Goal: Information Seeking & Learning: Learn about a topic

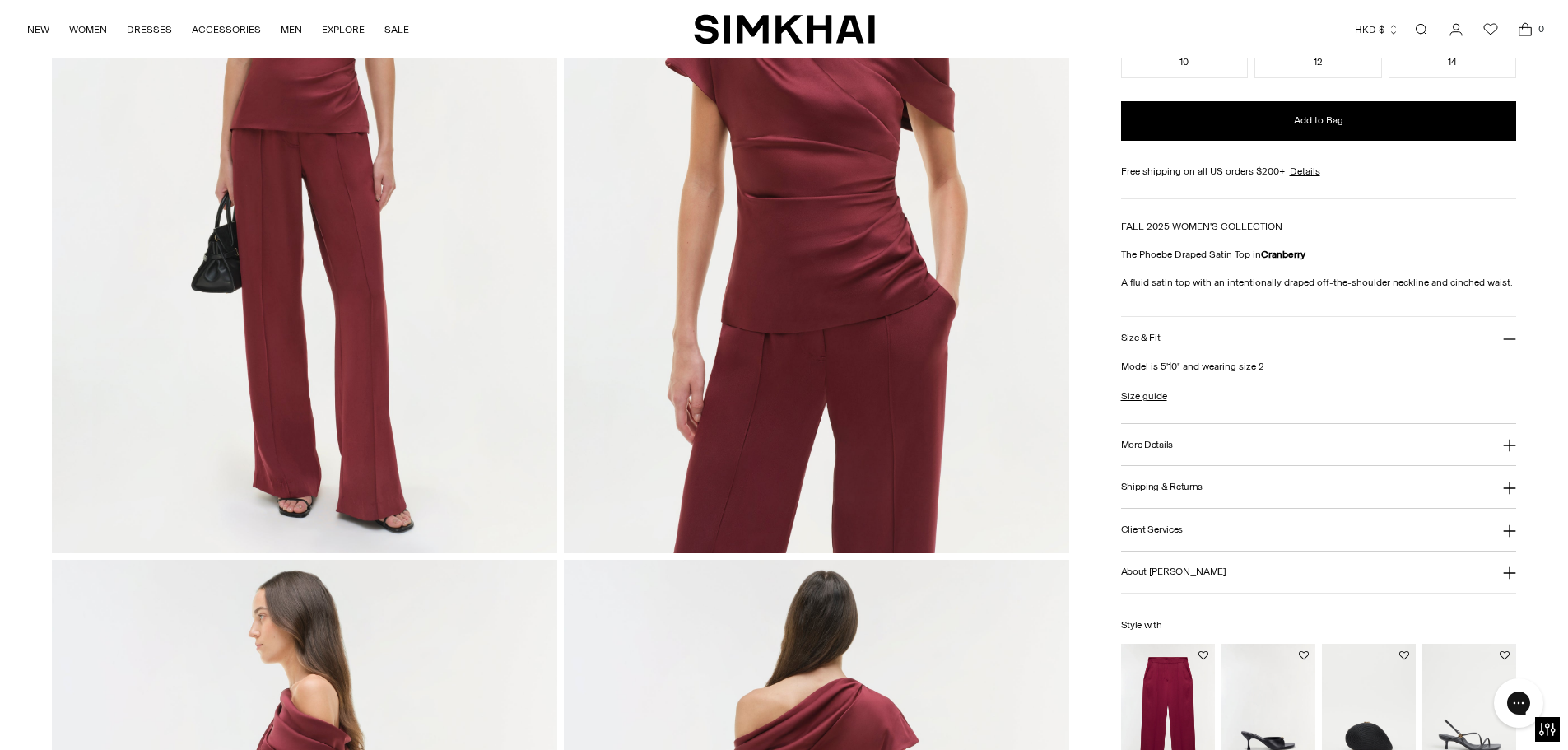
scroll to position [577, 0]
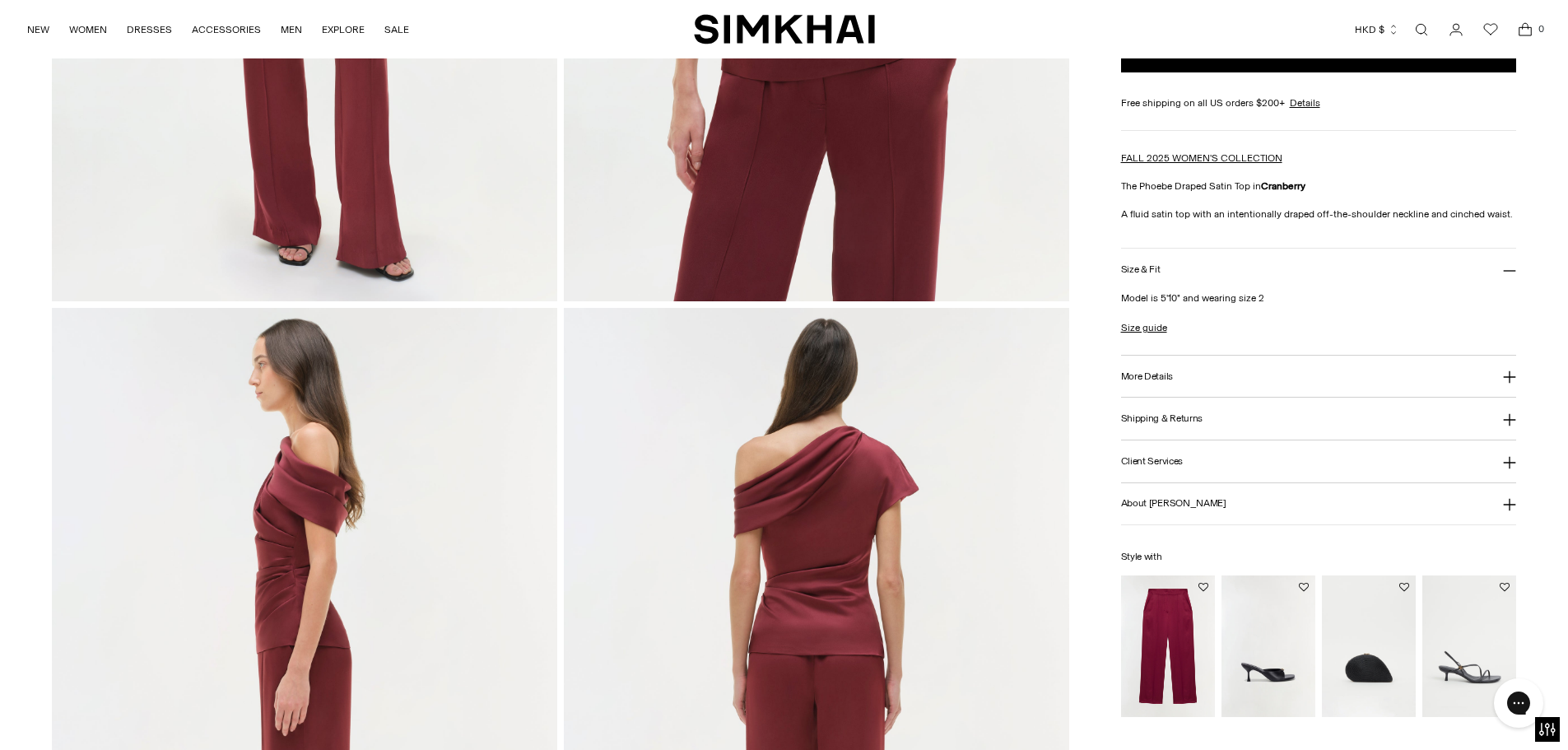
click at [1176, 366] on button "More Details" at bounding box center [1319, 376] width 396 height 42
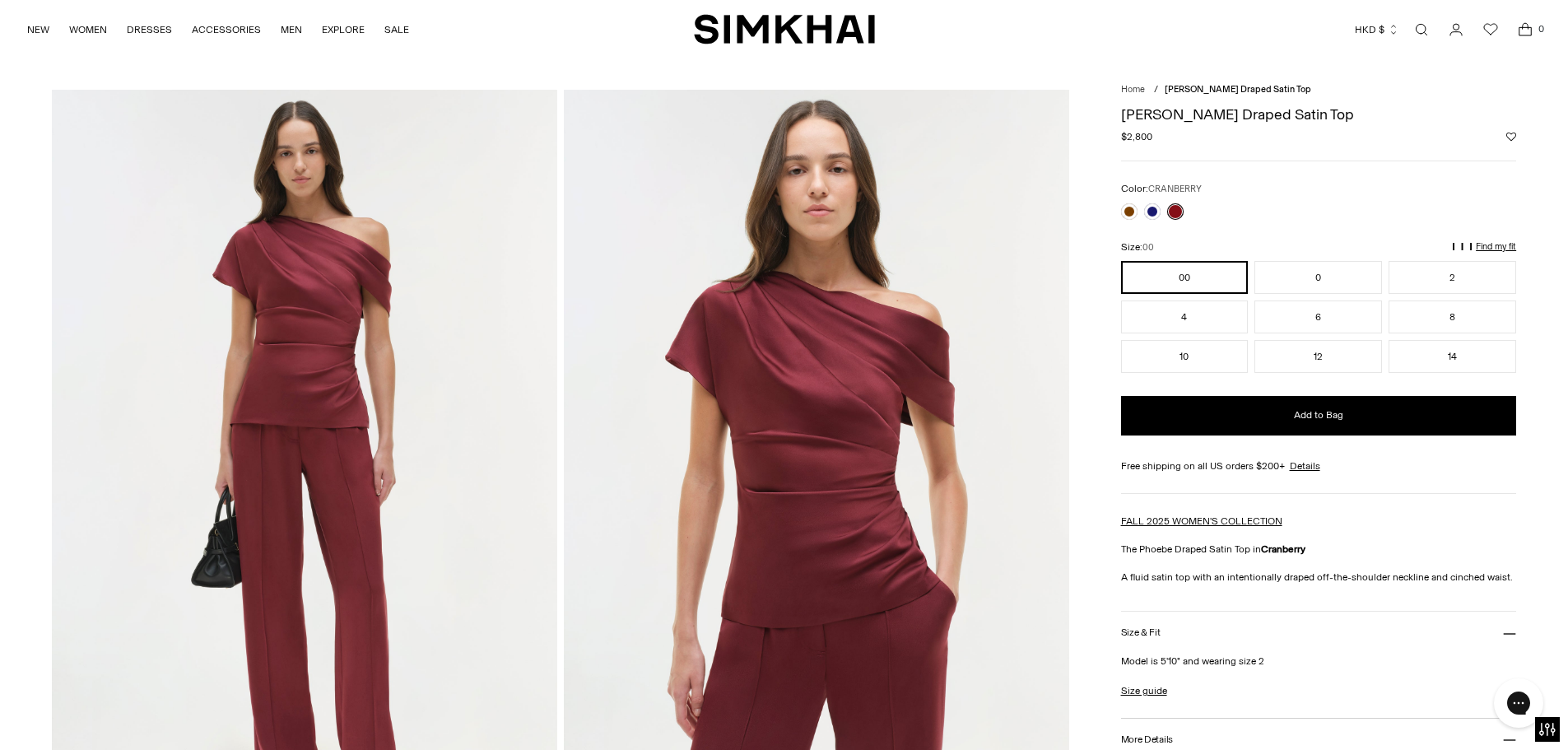
scroll to position [0, 0]
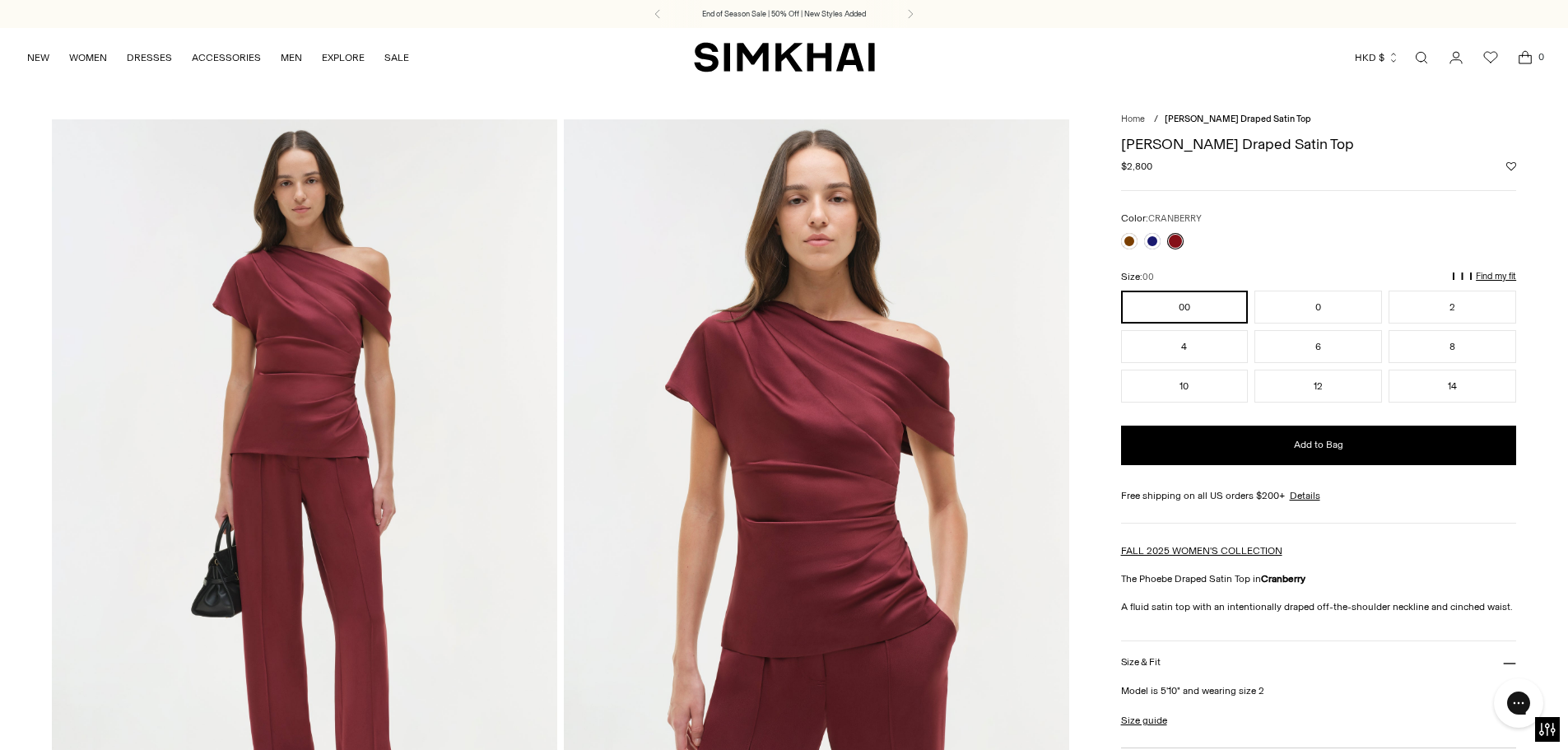
drag, startPoint x: 1392, startPoint y: 175, endPoint x: 1237, endPoint y: 146, distance: 157.7
click at [1237, 146] on h1 "[PERSON_NAME] Draped Satin Top" at bounding box center [1319, 144] width 396 height 15
copy div "[PERSON_NAME] Draped Satin Top"
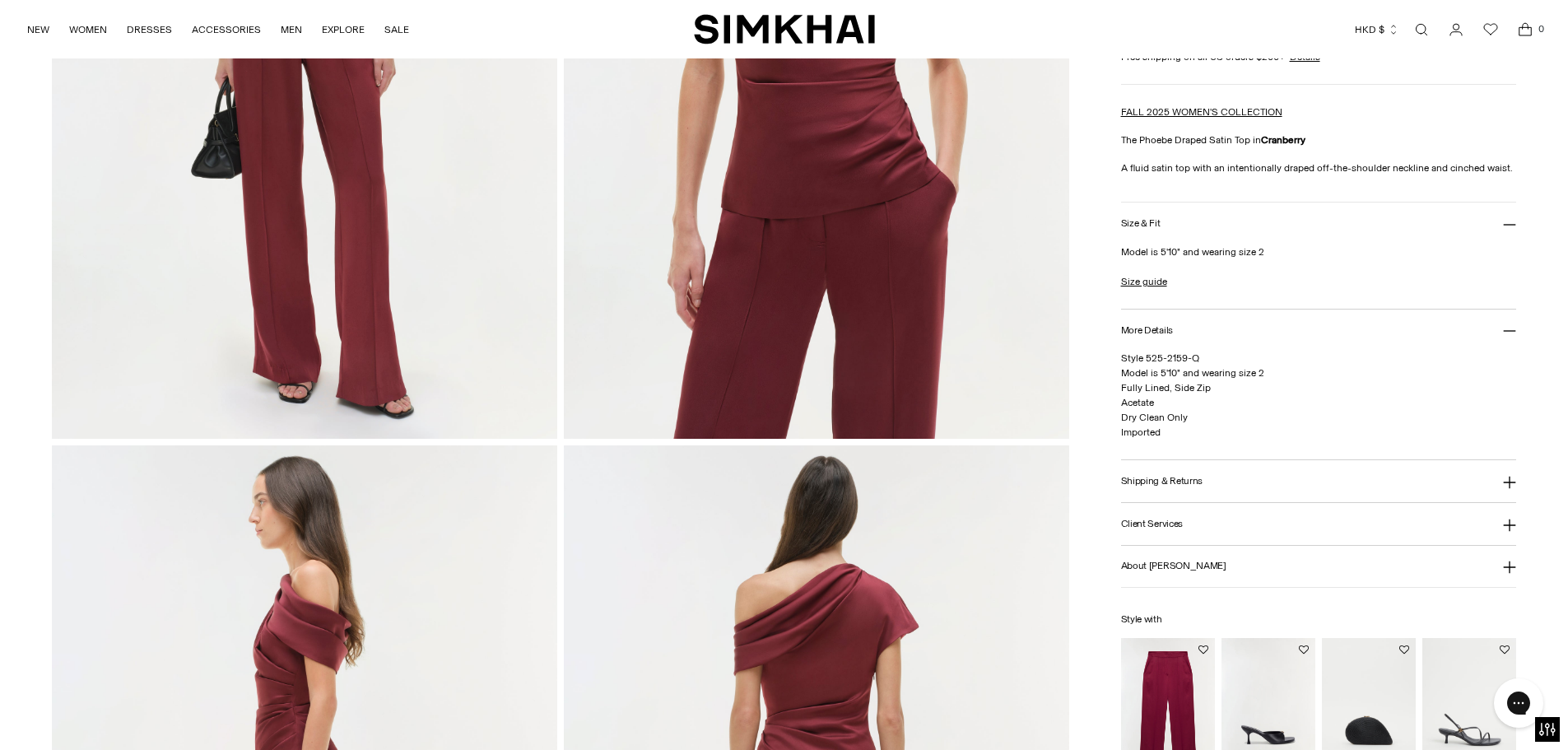
scroll to position [412, 0]
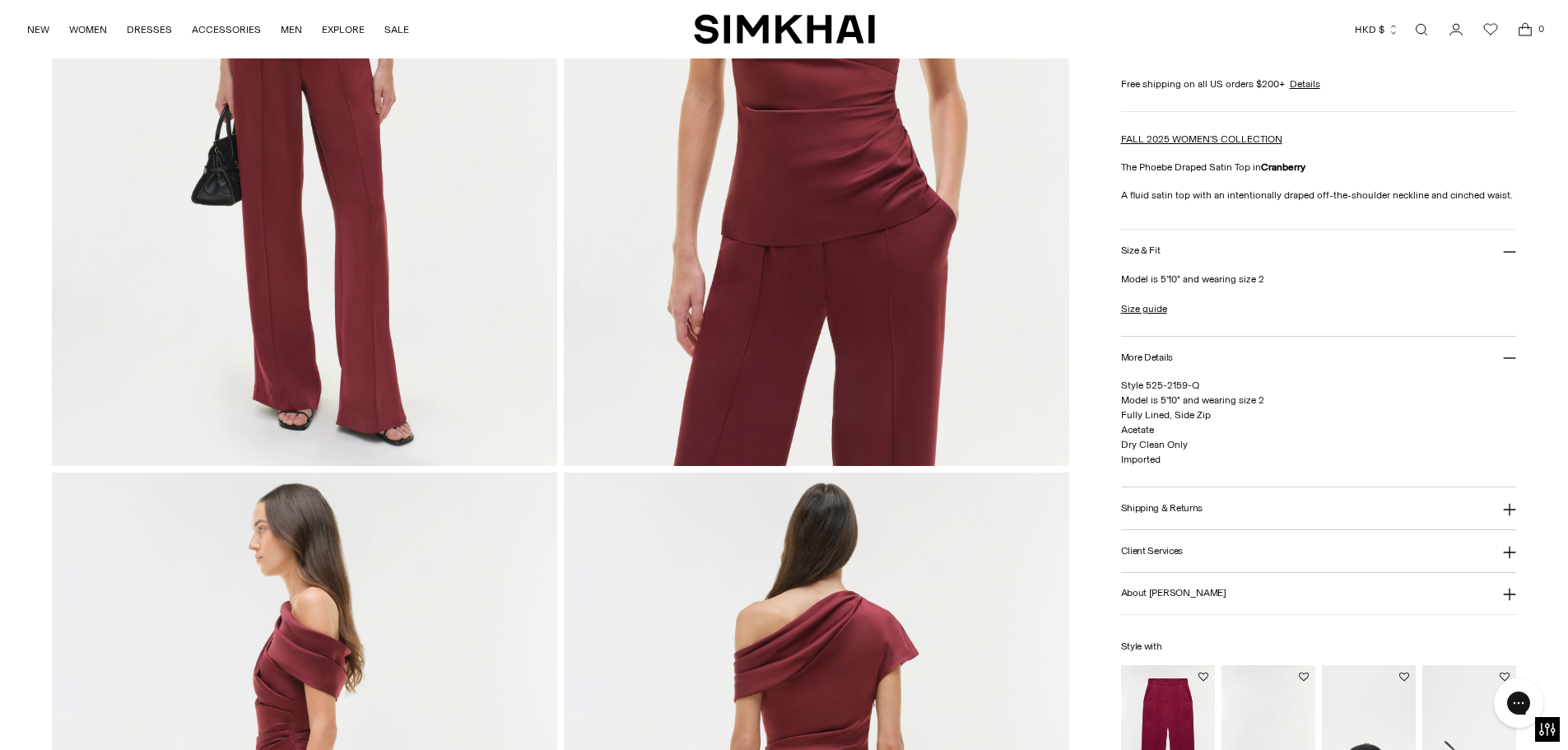
click at [1226, 186] on div "FALL 2025 WOMEN'S COLLECTION The Phoebe Draped Satin Top in Cranberry A fluid s…" at bounding box center [1319, 167] width 396 height 70
click at [1233, 196] on p "A fluid satin top with an intentionally draped off-the-shoulder neckline and ci…" at bounding box center [1319, 196] width 396 height 15
click at [1221, 166] on div at bounding box center [1221, 166] width 0 height 0
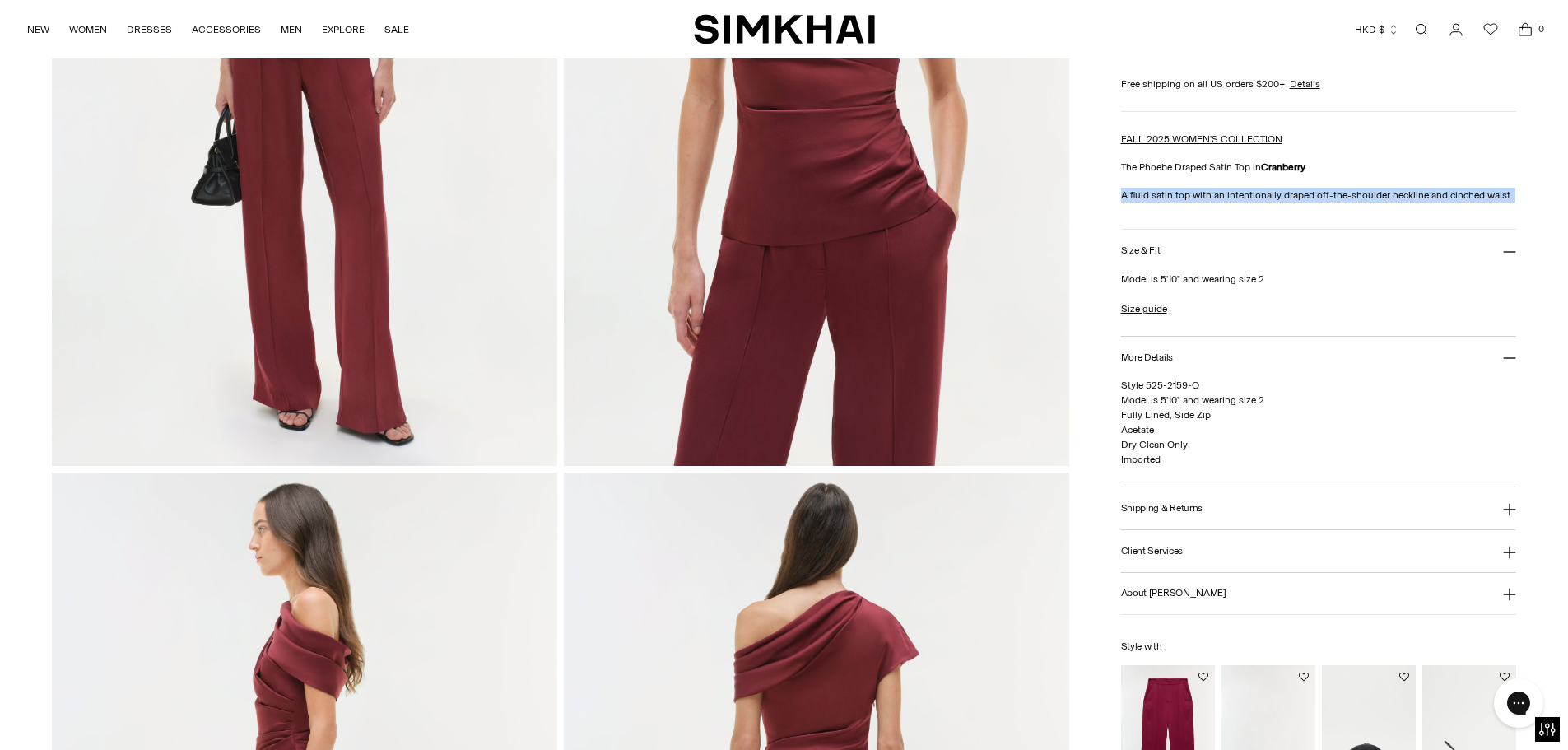
copy div "A fluid satin top with an intentionally draped off-the-shoulder neckline and ci…"
drag, startPoint x: 1411, startPoint y: 199, endPoint x: 1320, endPoint y: 596, distance: 407.3
drag, startPoint x: 1324, startPoint y: 80, endPoint x: 1412, endPoint y: 179, distance: 132.5
click at [1455, 178] on div "FALL 2025 WOMEN'S COLLECTION The Phoebe Draped Satin Top in Cranberry A fluid s…" at bounding box center [1319, 167] width 396 height 70
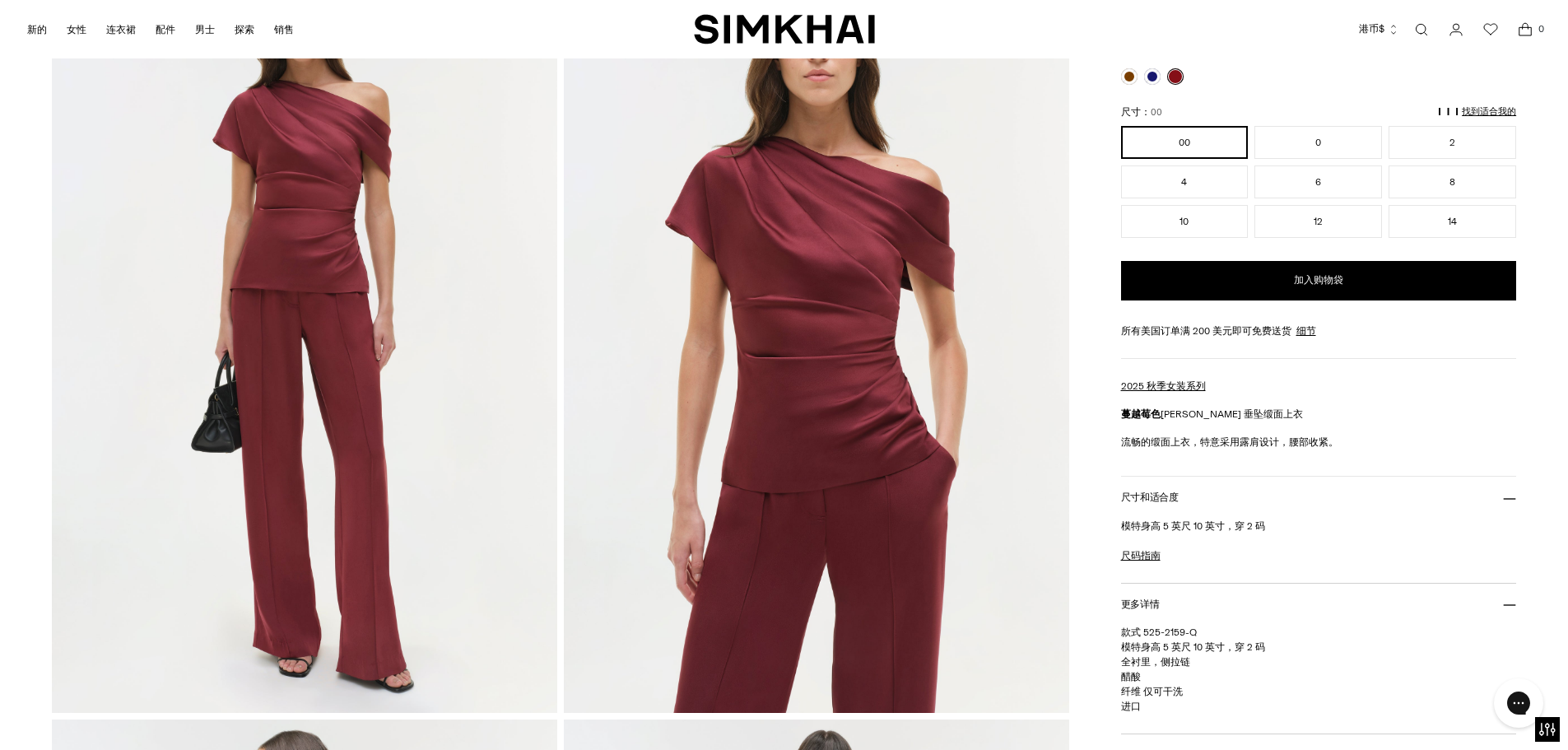
scroll to position [0, 0]
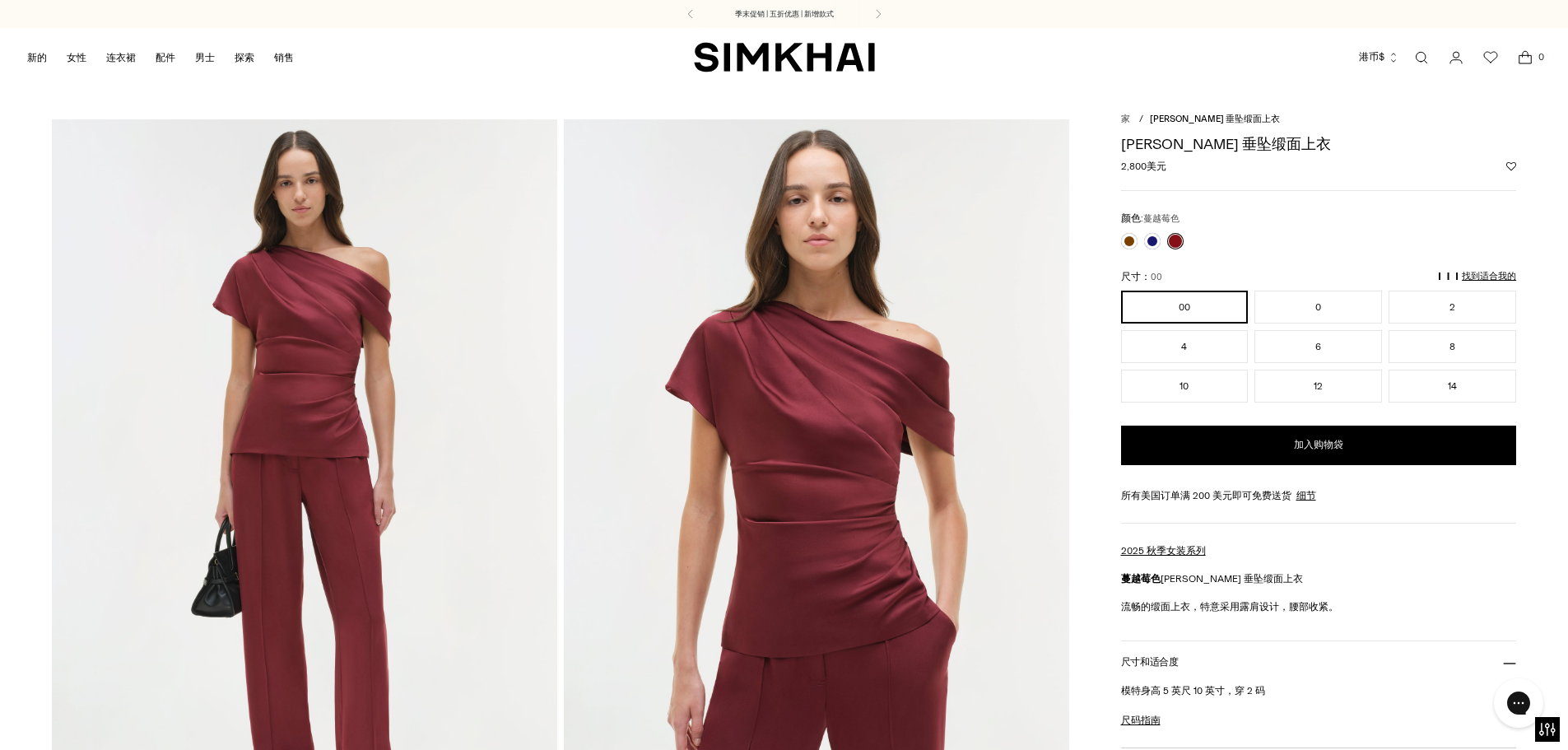
click at [1182, 146] on font "[PERSON_NAME] 垂坠缎面上衣" at bounding box center [1226, 145] width 210 height 19
drag, startPoint x: 1119, startPoint y: 143, endPoint x: 1306, endPoint y: 140, distance: 187.0
copy font "[PERSON_NAME] 垂坠缎面上衣"
click at [1175, 220] on font "蔓越莓色" at bounding box center [1161, 219] width 36 height 11
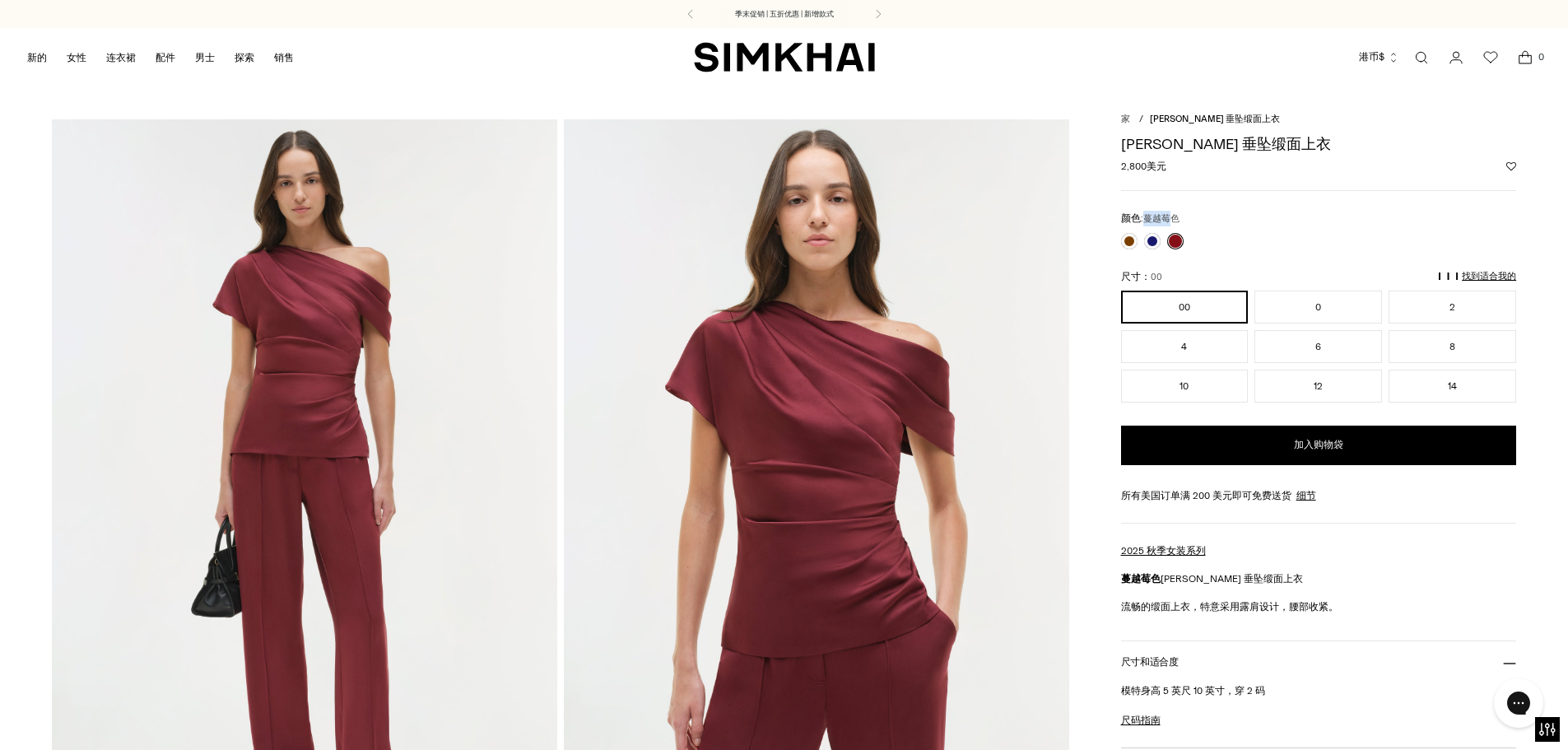
click at [1146, 205] on div "[PERSON_NAME] 垂坠缎面上衣 正常价格 2,800美元 Unit price / per 颜色: 蔓越莓色 颜色: 蔓越莓色 ********* …" at bounding box center [1319, 673] width 396 height 1092
click at [1147, 214] on font "蔓越莓色" at bounding box center [1161, 219] width 36 height 11
drag, startPoint x: 1145, startPoint y: 217, endPoint x: 1161, endPoint y: 219, distance: 16.1
click at [1199, 222] on div "颜色: 蔓越莓色" at bounding box center [1319, 218] width 396 height 16
copy font "蔓越莓色"
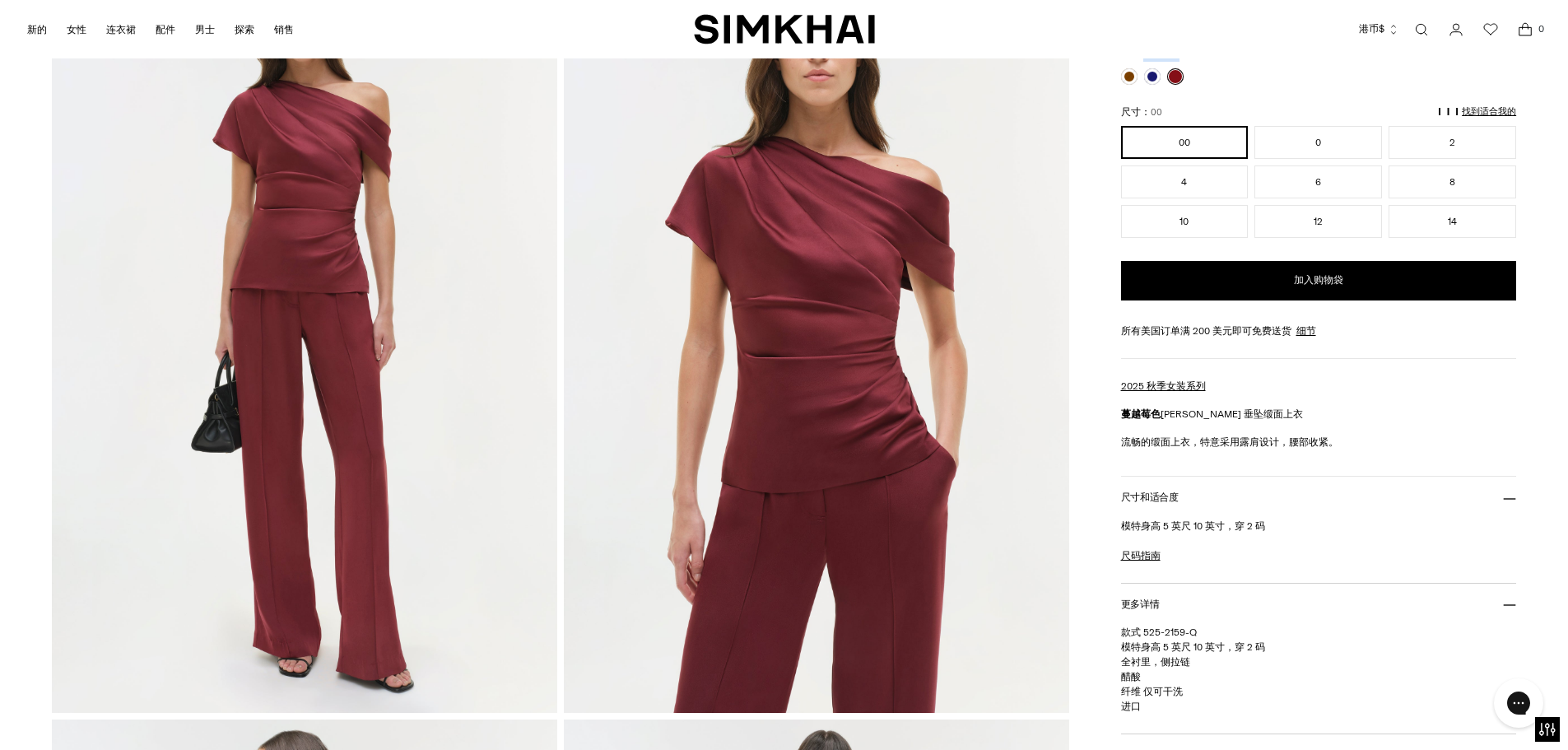
scroll to position [412, 0]
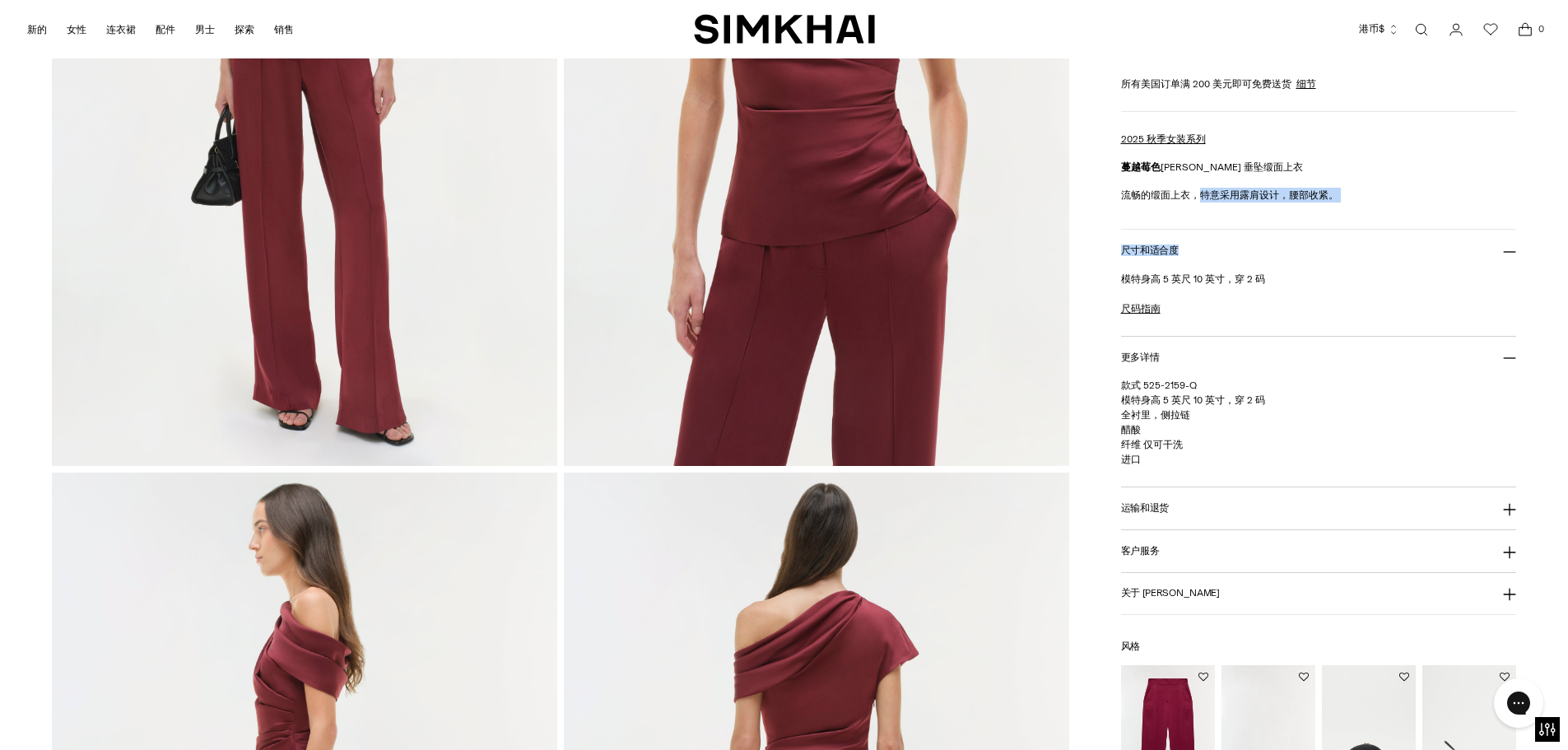
drag, startPoint x: 1198, startPoint y: 199, endPoint x: 1360, endPoint y: 207, distance: 162.2
click at [1360, 207] on div "[PERSON_NAME] 垂坠缎面上衣 正常价格 2,800美元 Unit price / per 颜色: 蔓越莓色 颜色: 蔓越莓色 ********* …" at bounding box center [1319, 261] width 396 height 1092
copy div "特意采用露肩设计，腰部收紧。 尺寸和适合度"
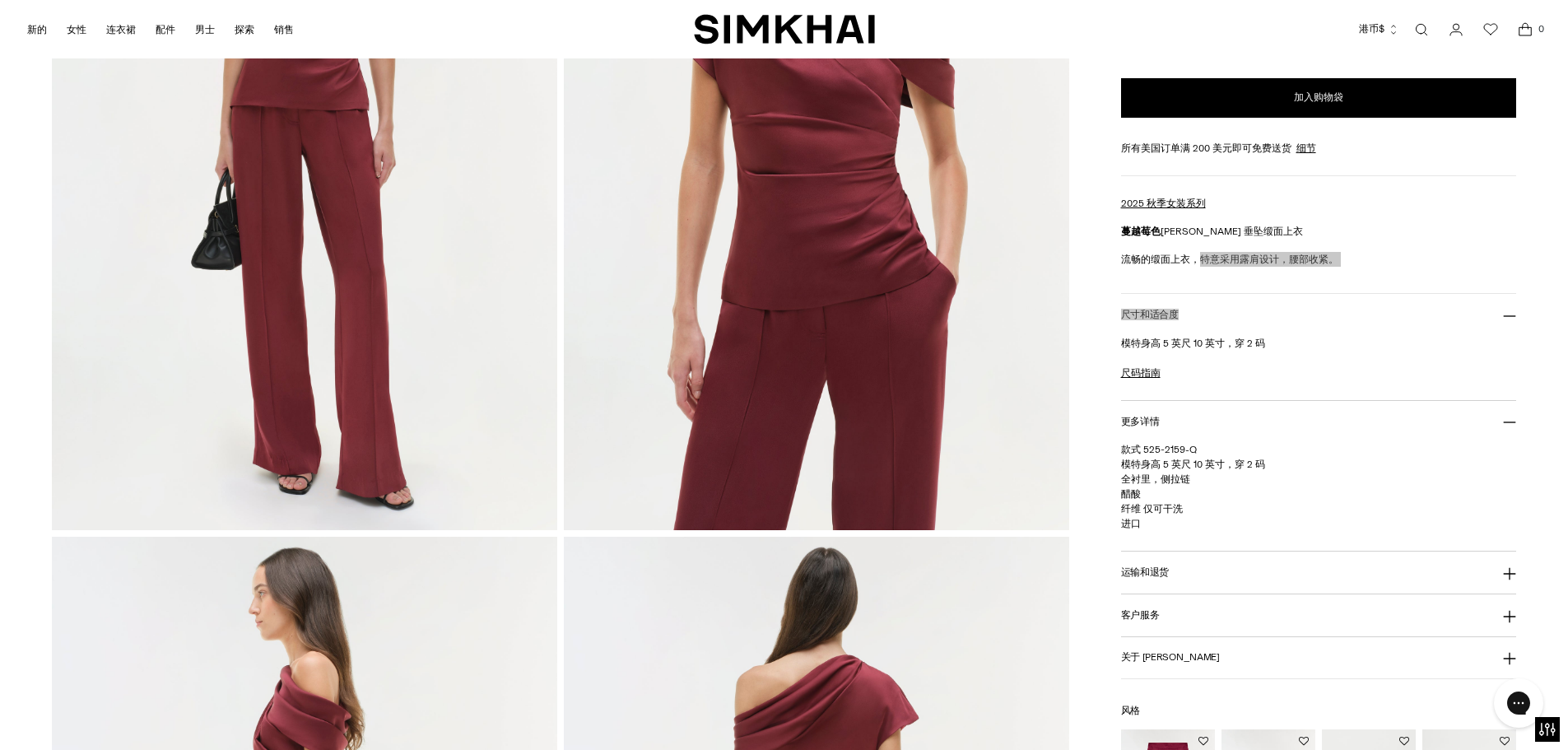
scroll to position [577, 0]
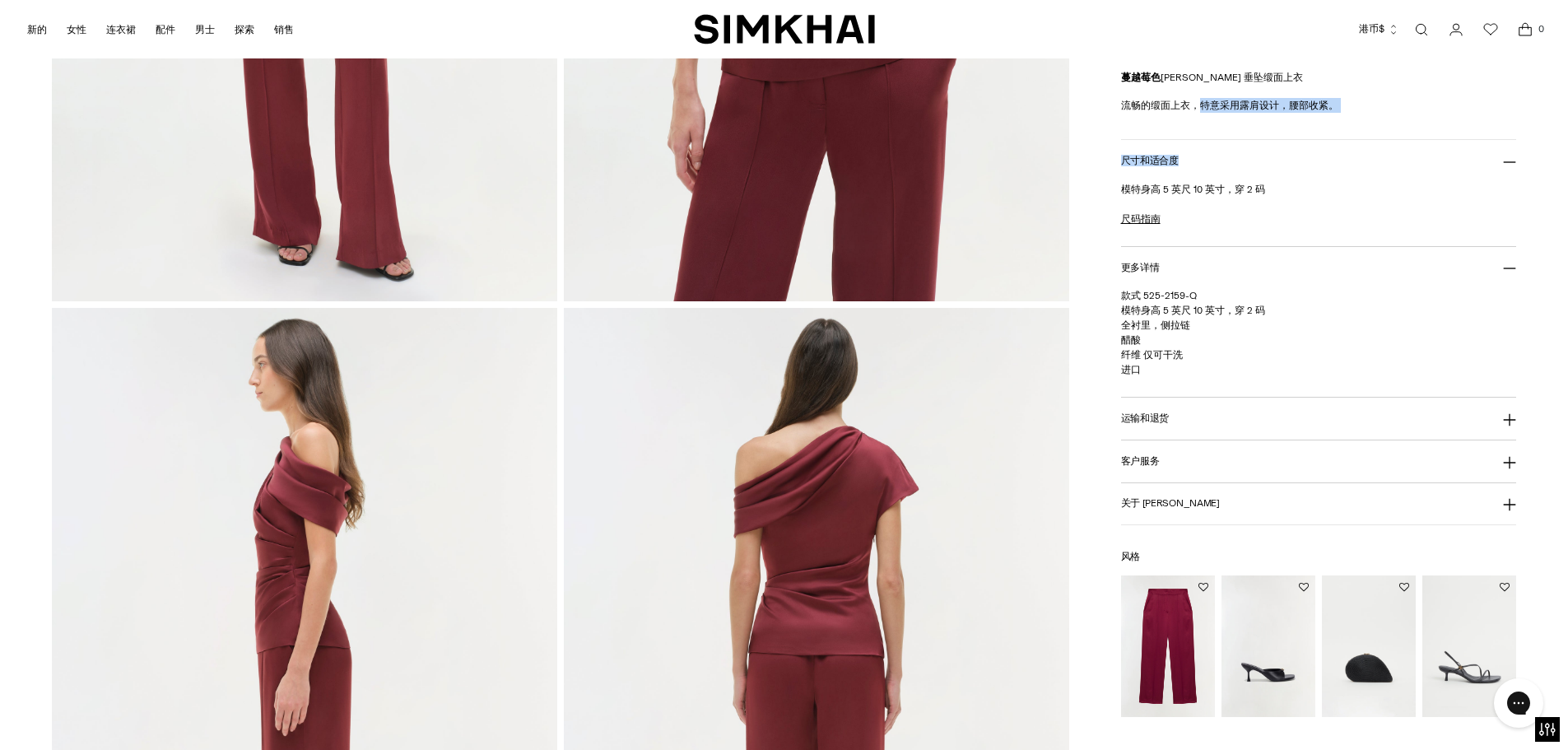
click at [1164, 311] on font "模特身高 5 英尺 10 英寸，穿 2 码" at bounding box center [1193, 311] width 144 height 11
copy font "模特身高 5 英尺 10 英寸，穿 2 码"
drag, startPoint x: 1124, startPoint y: 339, endPoint x: 1144, endPoint y: 342, distance: 20.2
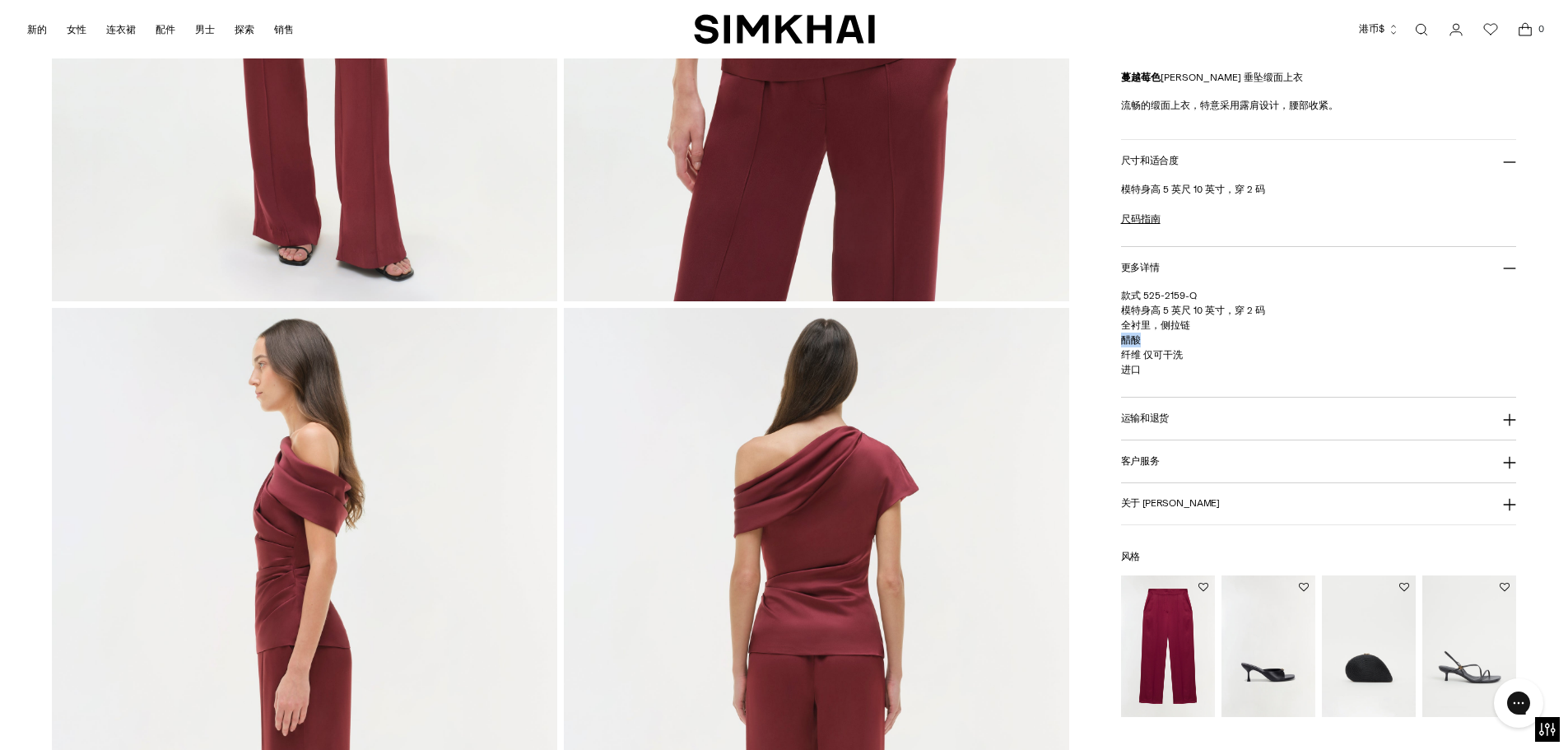
click at [1144, 342] on p "款式 525-2159-Q 模特身高 5 英尺 10 英寸，穿 2 码 全衬里，侧拉链 醋酸 纤维 仅可干洗 进口" at bounding box center [1319, 333] width 396 height 89
copy font "醋酸"
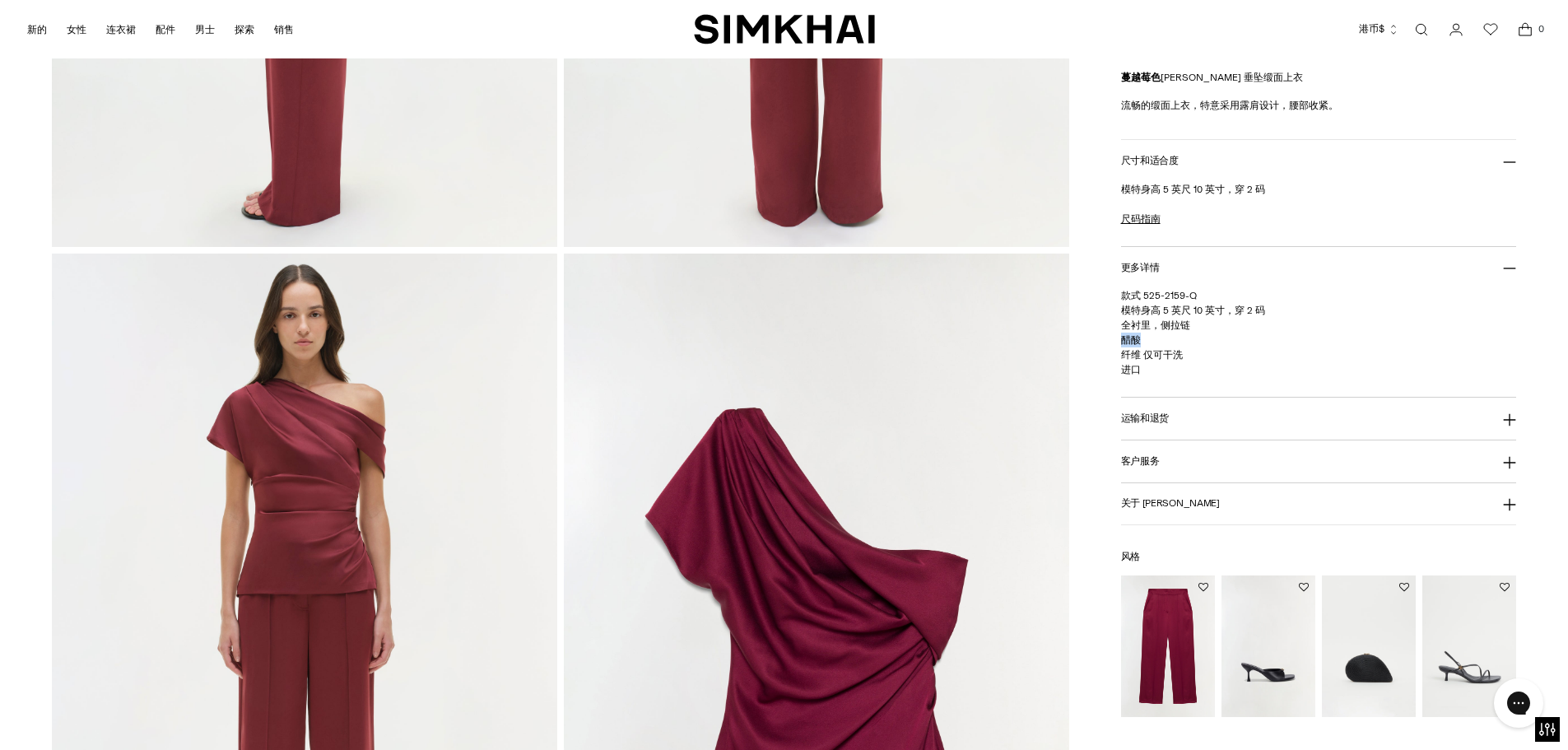
scroll to position [1565, 0]
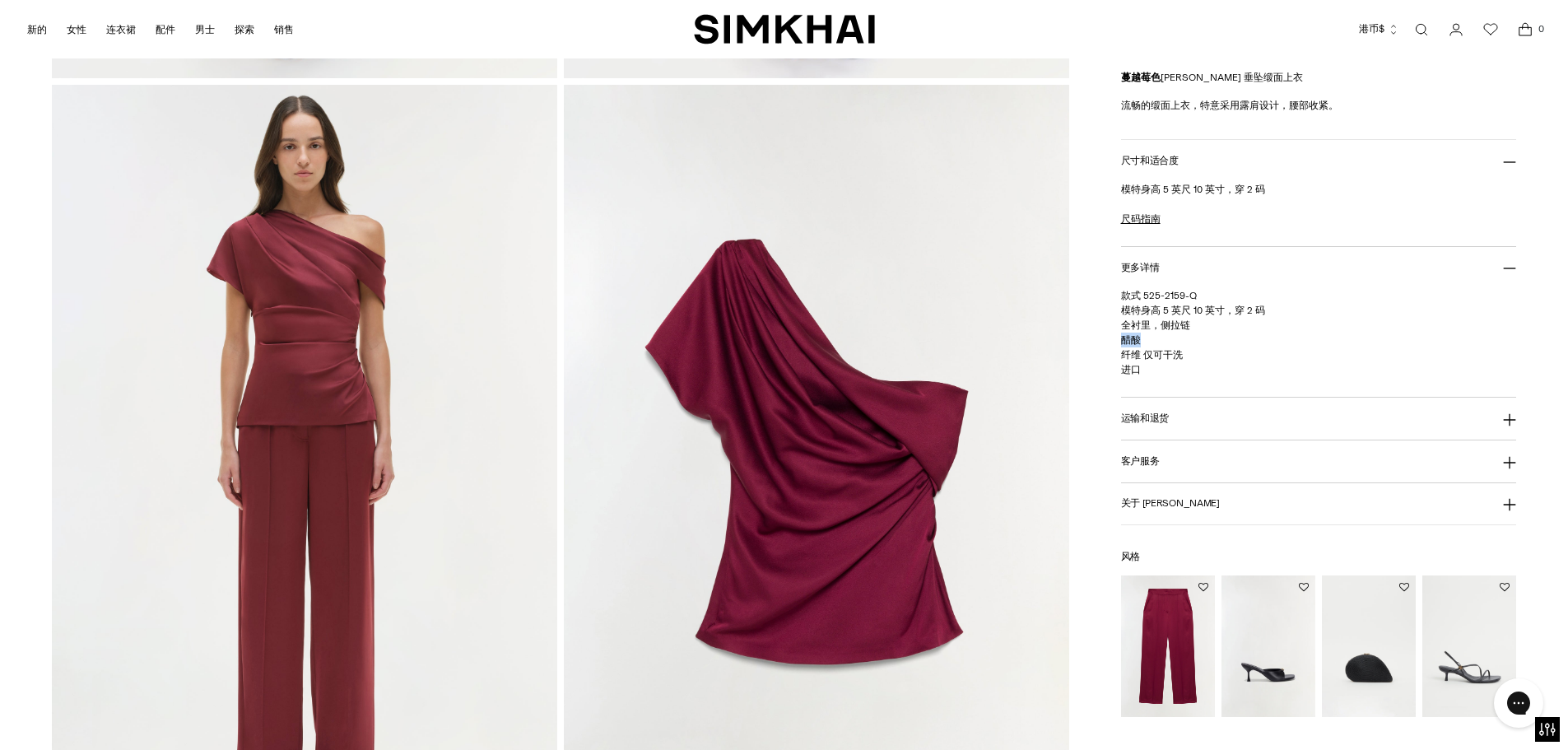
drag, startPoint x: 719, startPoint y: 365, endPoint x: 794, endPoint y: 357, distance: 75.4
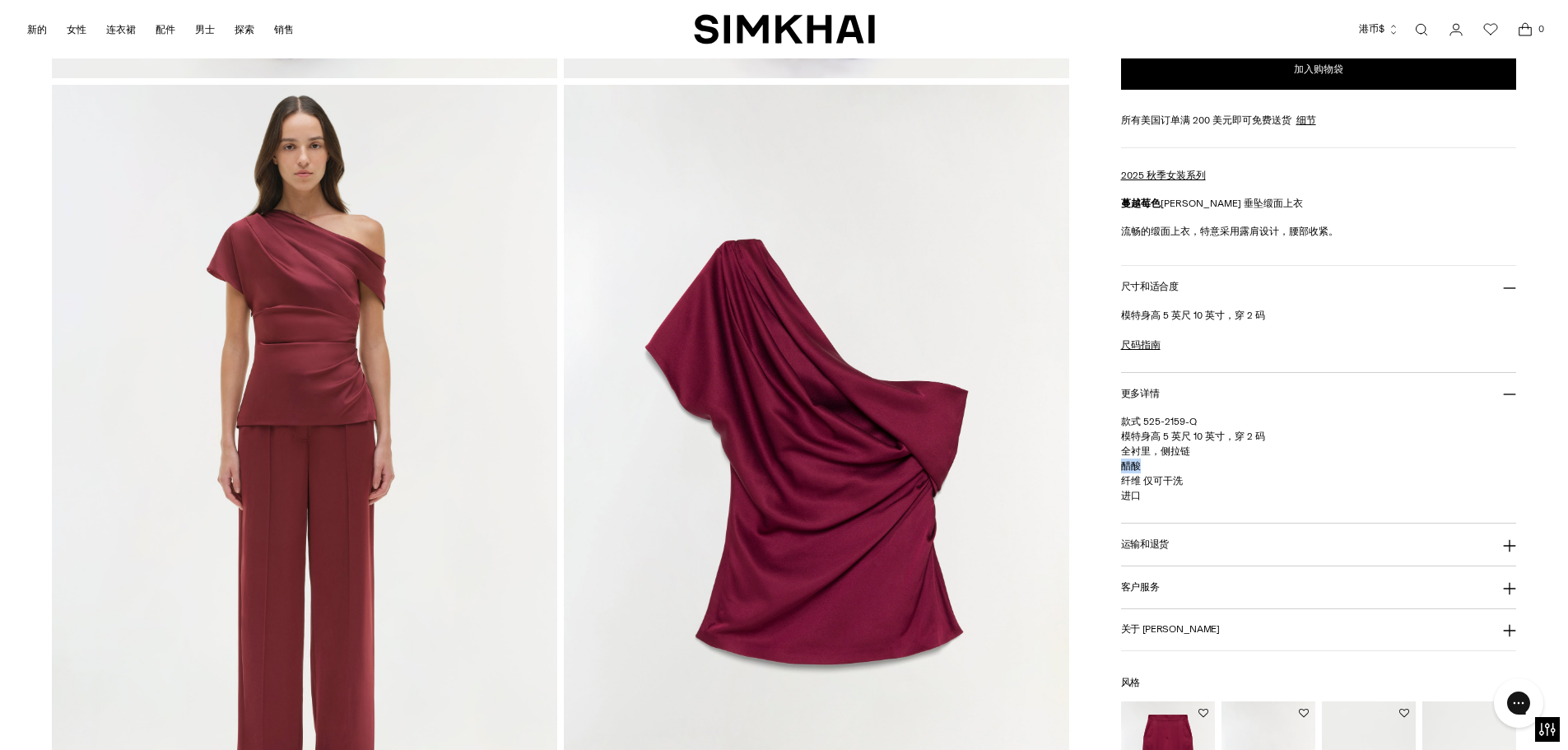
scroll to position [1894, 0]
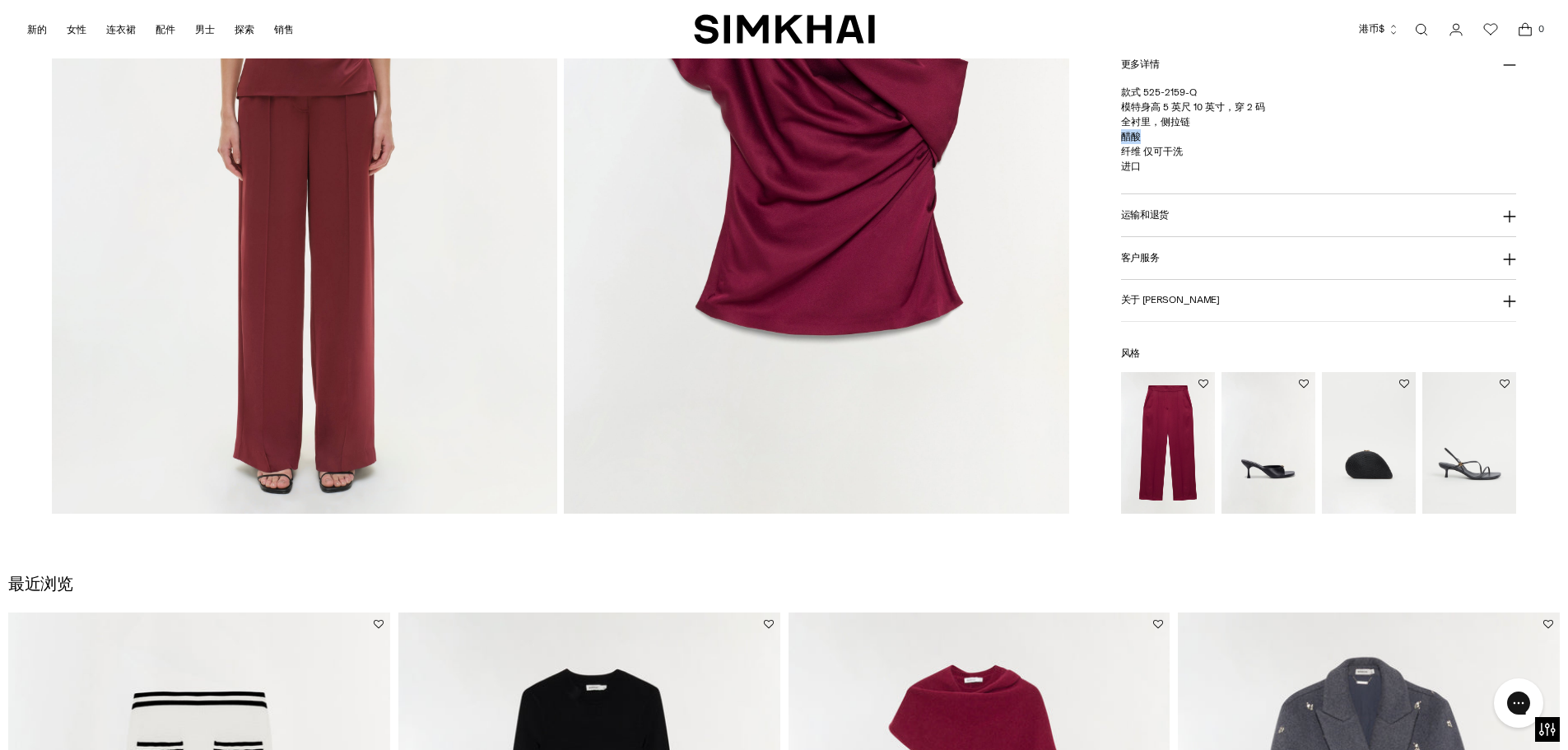
drag, startPoint x: 471, startPoint y: 167, endPoint x: 485, endPoint y: 167, distance: 14.0
click at [398, 227] on img at bounding box center [304, 134] width 505 height 758
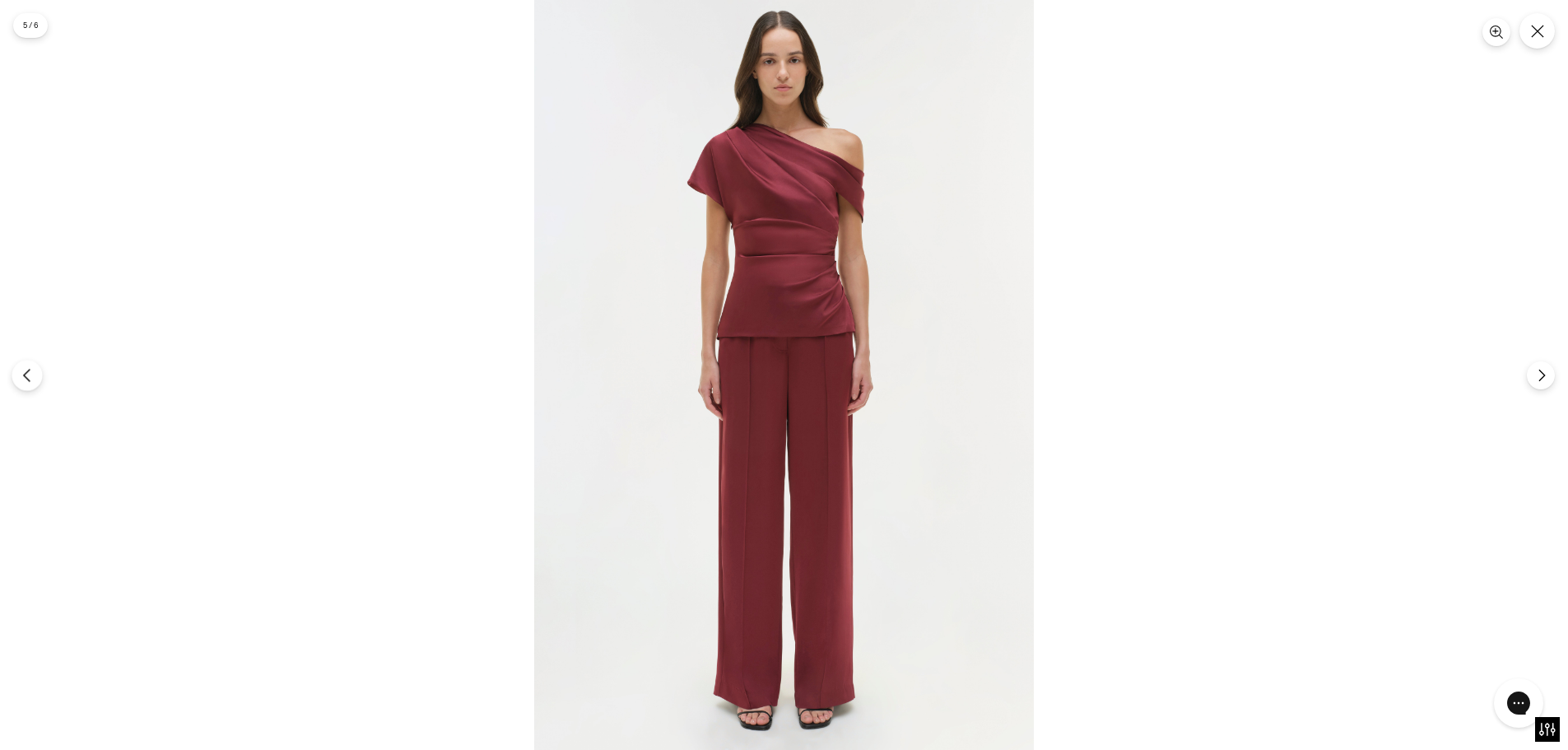
click at [31, 380] on icon "以前的" at bounding box center [27, 375] width 15 height 15
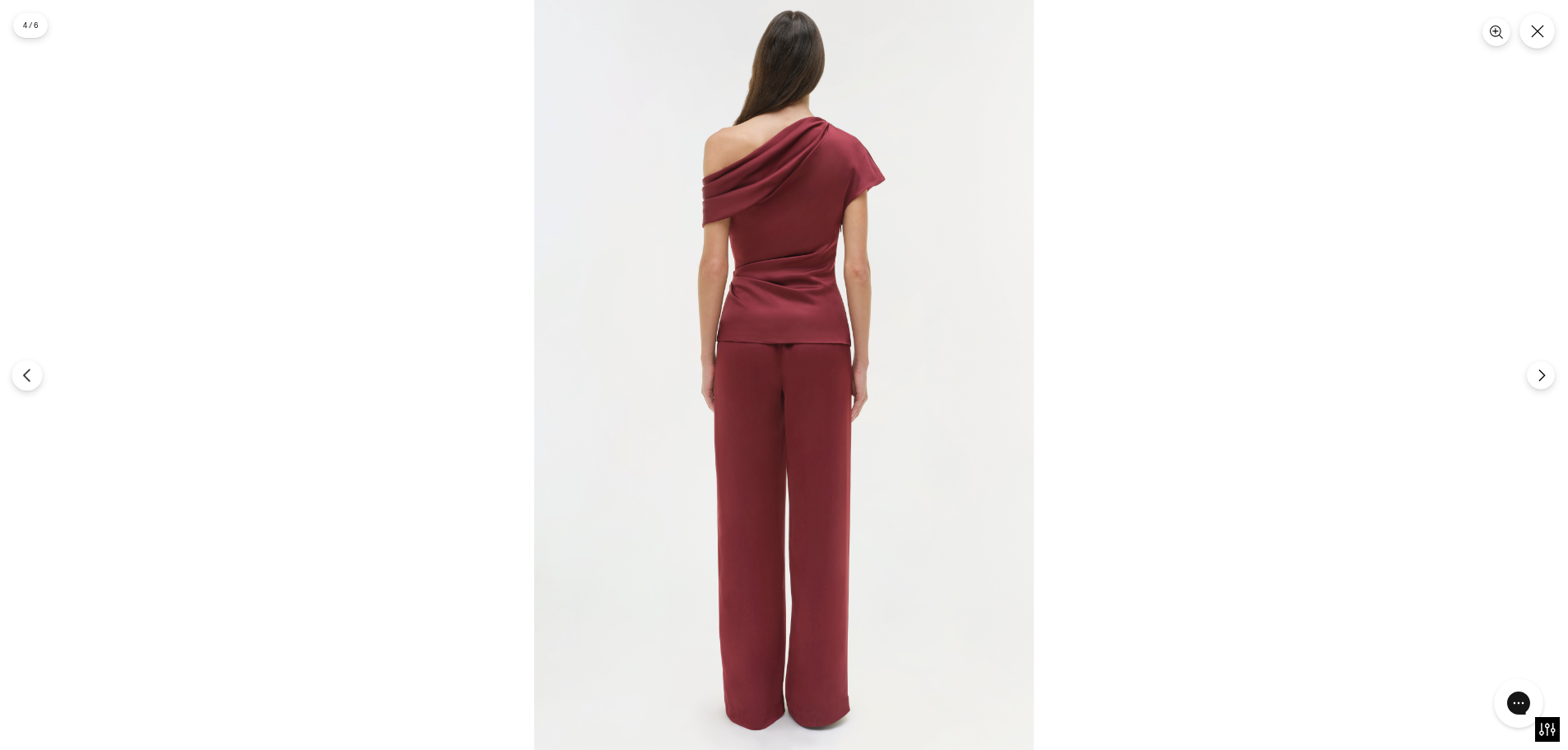
click at [31, 380] on icon "以前的" at bounding box center [27, 375] width 15 height 15
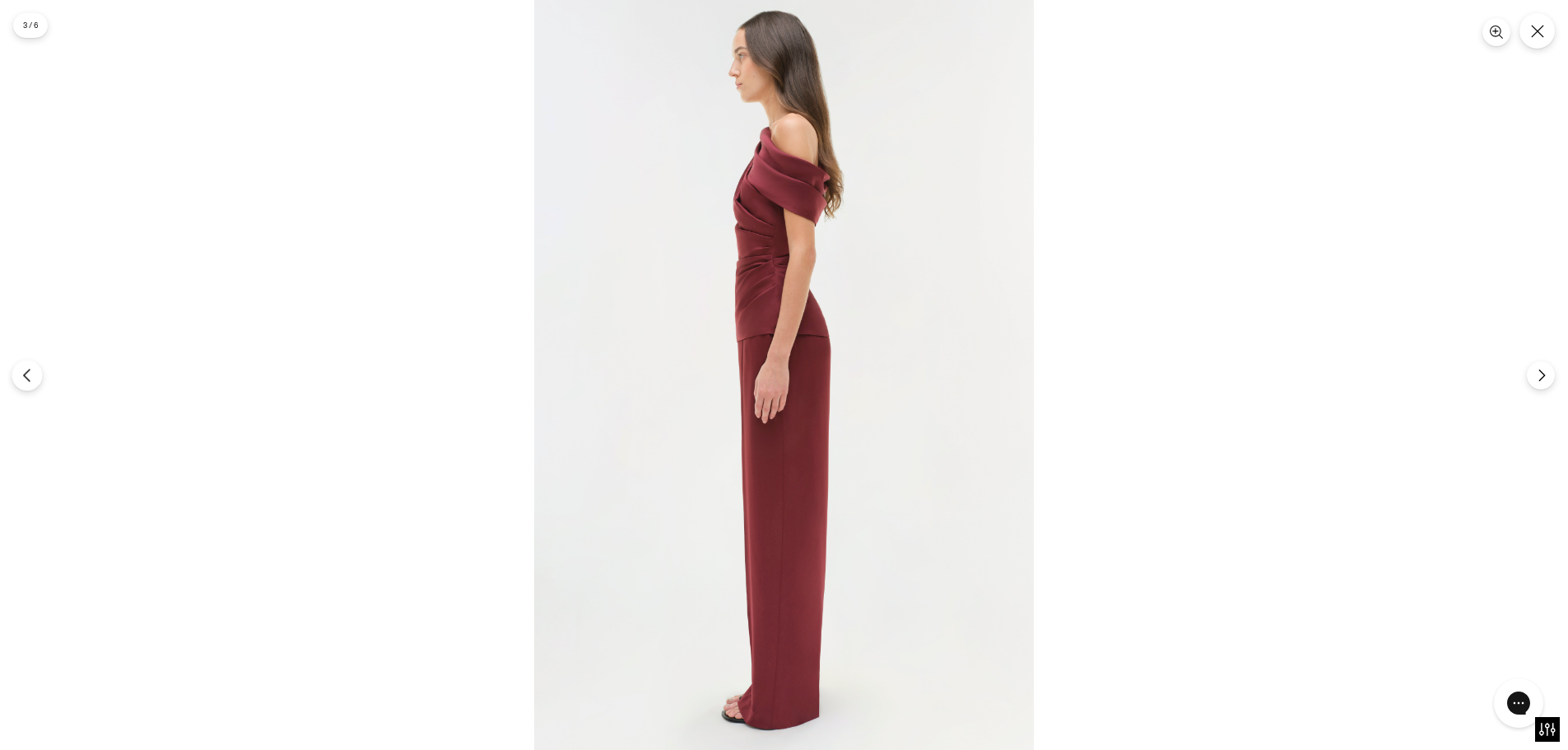
click at [31, 380] on icon "以前的" at bounding box center [27, 375] width 15 height 15
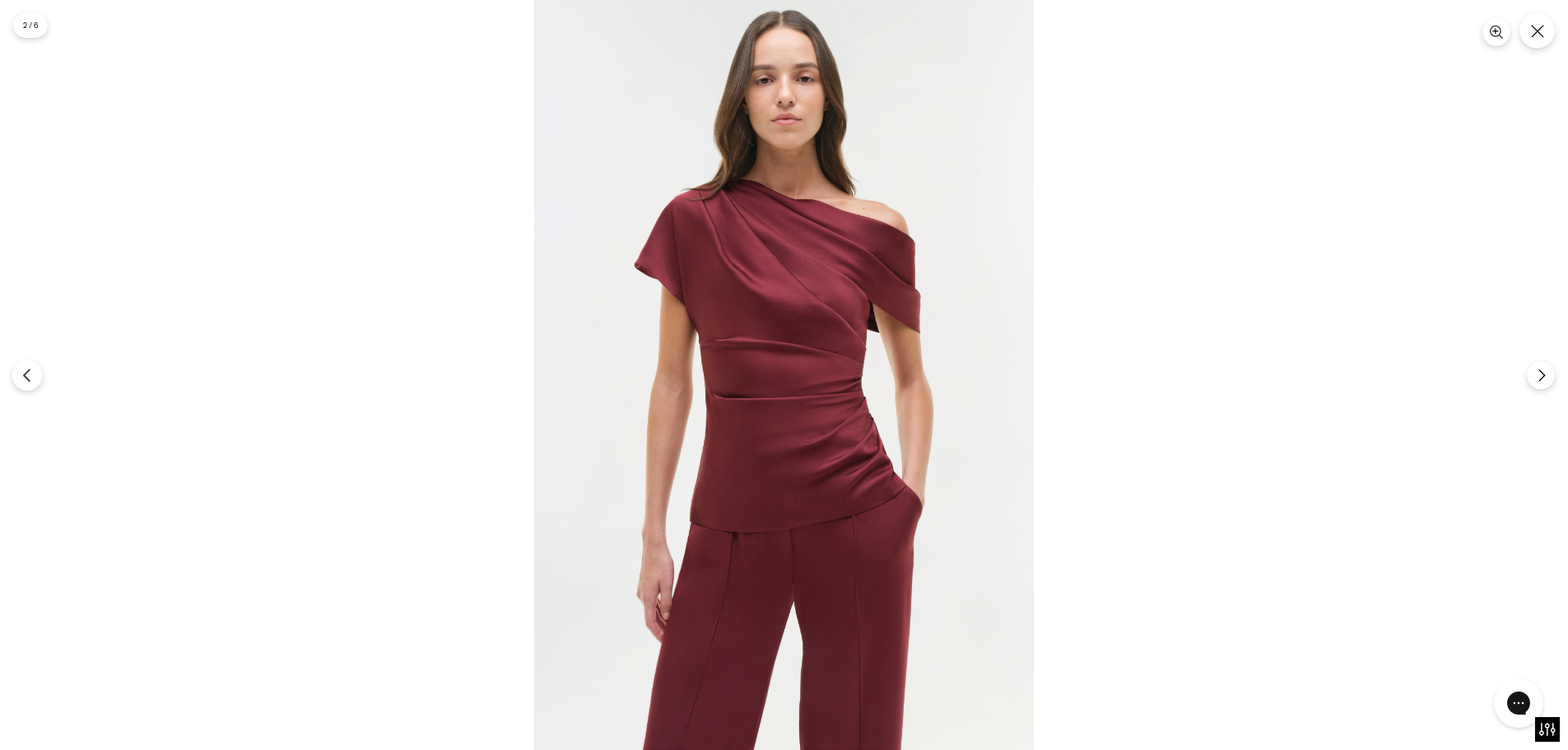
click at [31, 380] on icon "以前的" at bounding box center [27, 375] width 15 height 15
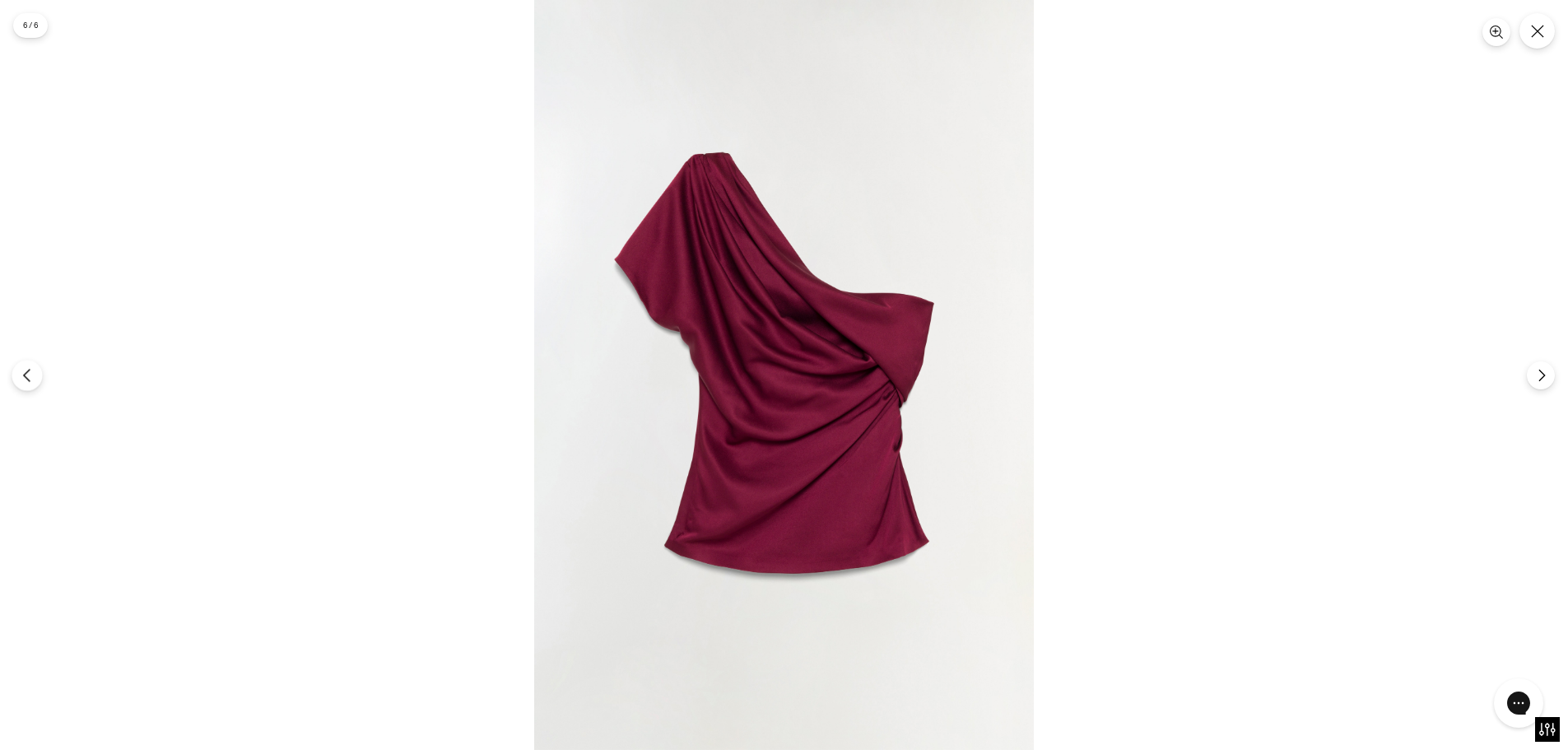
click at [31, 380] on icon "以前的" at bounding box center [27, 375] width 15 height 15
